Goal: Communication & Community: Connect with others

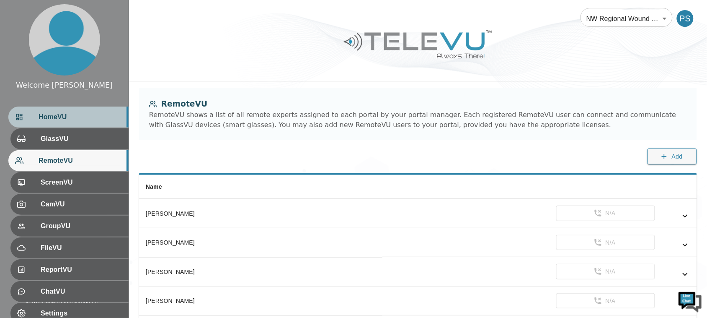
click at [93, 110] on div "HomeVU" at bounding box center [68, 116] width 120 height 21
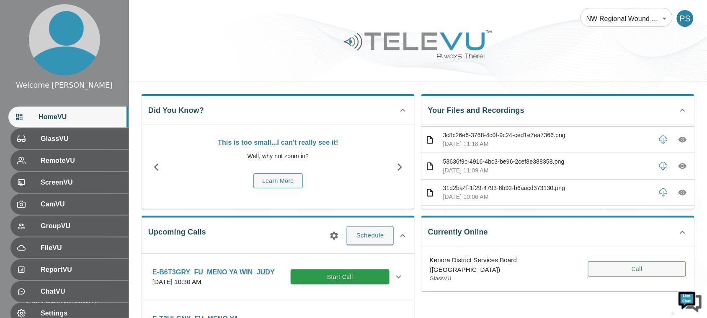
click at [622, 265] on button "Call" at bounding box center [637, 269] width 98 height 16
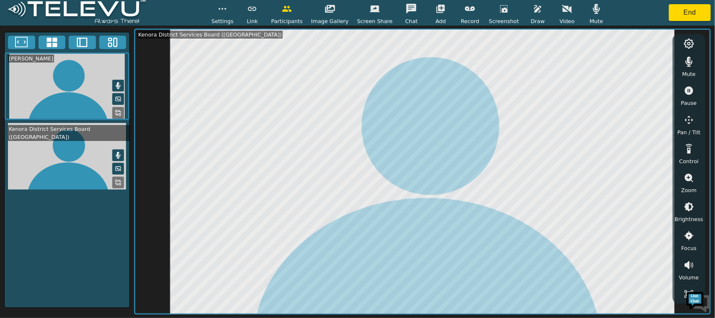
drag, startPoint x: 704, startPoint y: 80, endPoint x: 705, endPoint y: 105, distance: 25.6
click at [705, 105] on div "Mute Pause Pan / Tilt Control Zoom Brightness Focus Volume Resolution Flashligh…" at bounding box center [689, 168] width 33 height 269
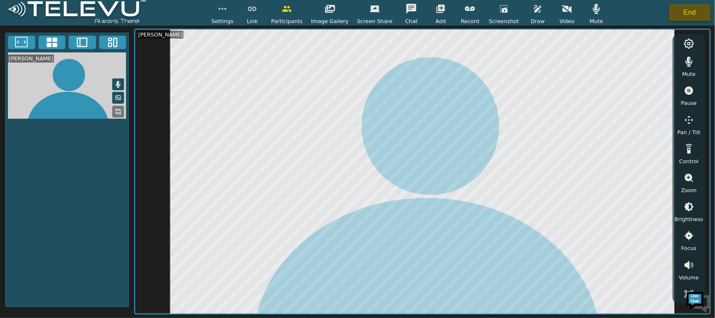
click at [694, 12] on button "End" at bounding box center [690, 12] width 42 height 17
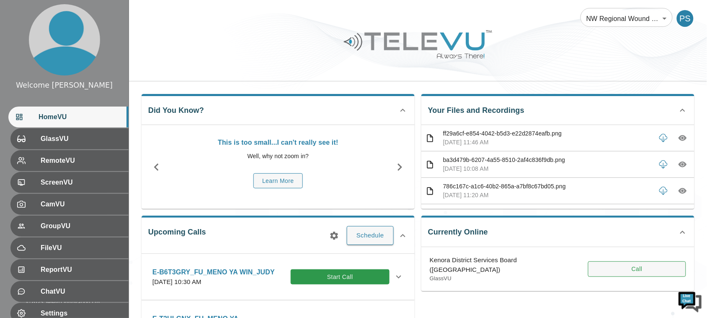
click at [628, 263] on button "Call" at bounding box center [637, 269] width 98 height 16
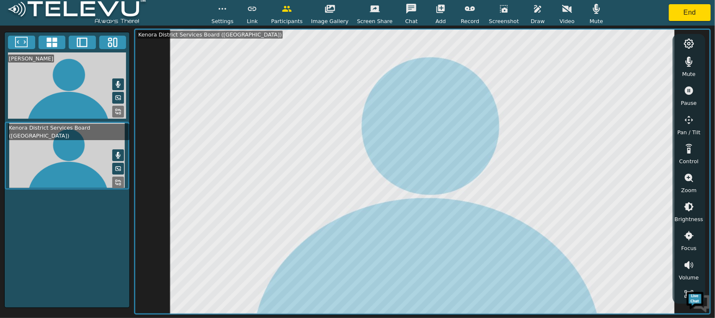
click at [533, 7] on icon "button" at bounding box center [538, 9] width 10 height 10
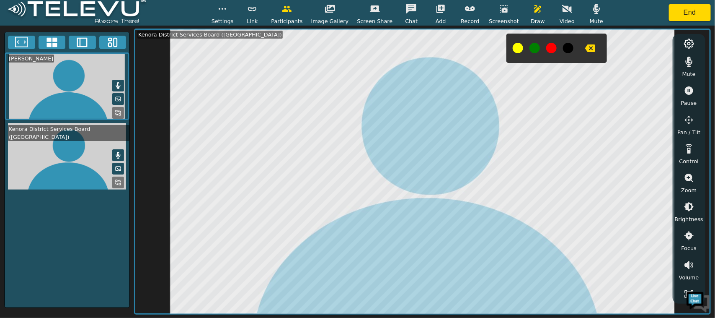
click at [546, 47] on button at bounding box center [551, 48] width 10 height 10
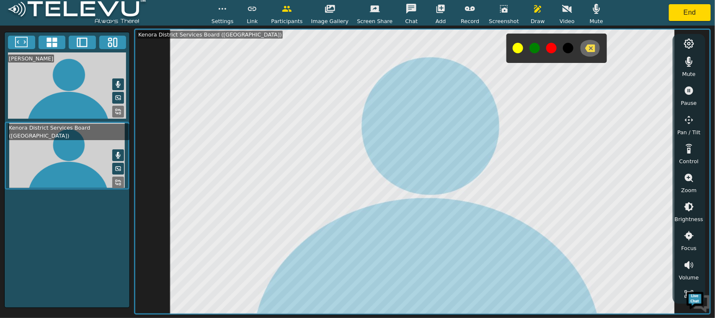
click at [585, 48] on icon "button" at bounding box center [590, 48] width 10 height 8
click at [528, 16] on button "button" at bounding box center [538, 8] width 21 height 17
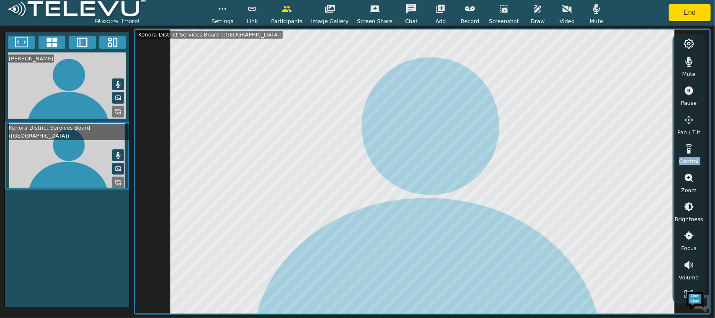
drag, startPoint x: 704, startPoint y: 158, endPoint x: 704, endPoint y: 177, distance: 18.4
click at [704, 177] on div "Mute Pause Pan / Tilt Control Zoom Brightness Focus Volume Resolution Flashligh…" at bounding box center [689, 168] width 33 height 269
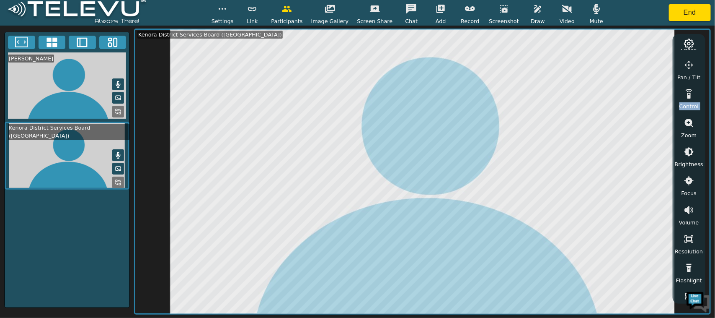
scroll to position [56, 0]
click at [683, 127] on button "button" at bounding box center [689, 122] width 21 height 17
click at [690, 185] on icon "button" at bounding box center [689, 184] width 10 height 10
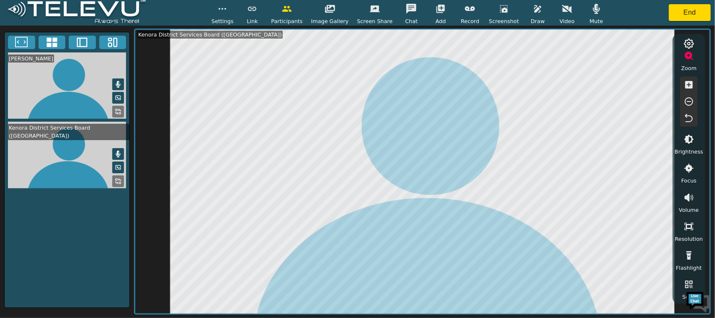
scroll to position [151, 0]
click at [690, 171] on icon "button" at bounding box center [689, 168] width 10 height 10
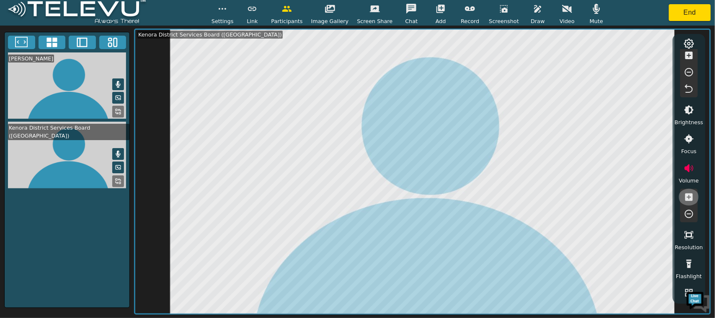
click at [690, 193] on icon "button" at bounding box center [690, 197] width 8 height 8
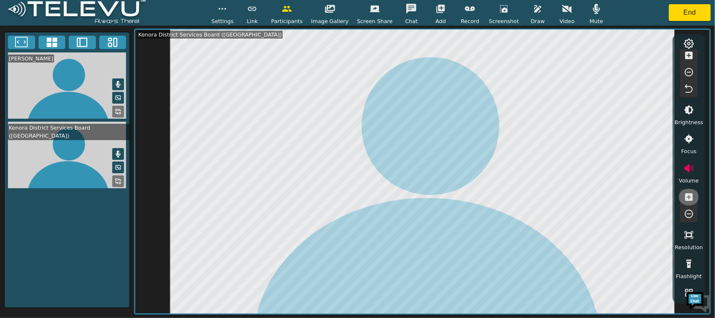
click at [690, 193] on icon "button" at bounding box center [690, 197] width 8 height 8
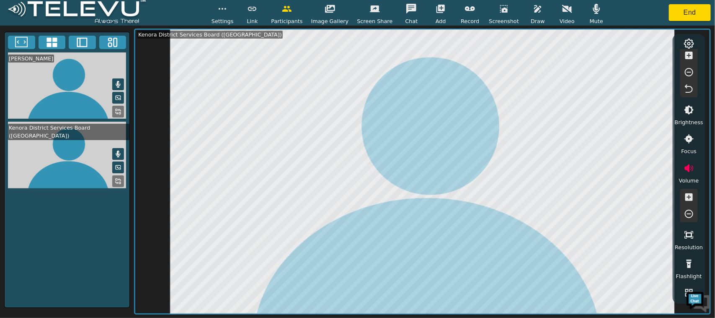
click at [690, 193] on icon "button" at bounding box center [690, 197] width 8 height 8
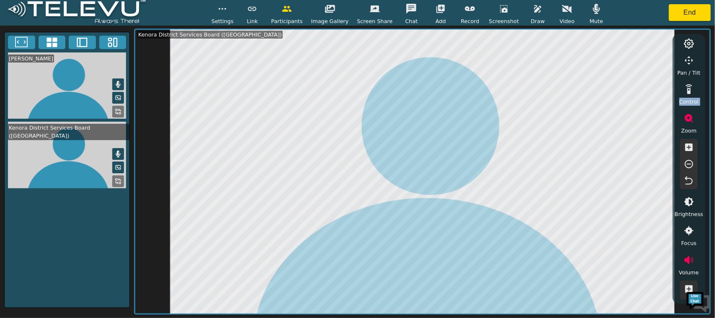
scroll to position [65, 0]
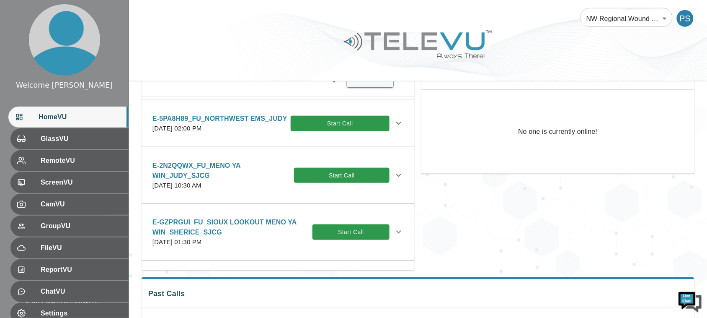
scroll to position [157, 0]
